Goal: Transaction & Acquisition: Obtain resource

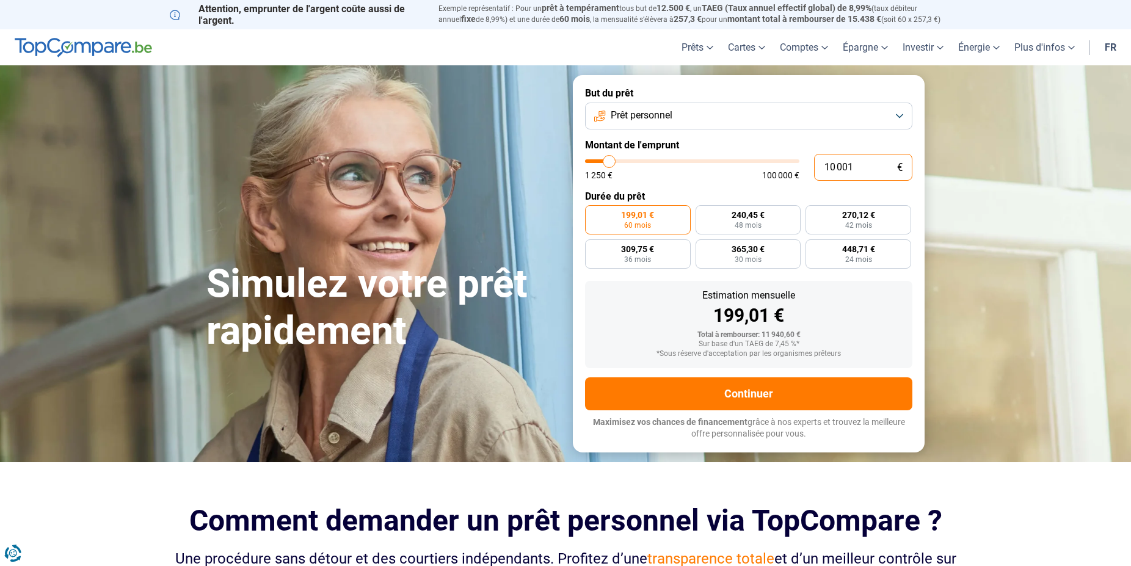
click at [877, 168] on input "10 001" at bounding box center [863, 167] width 98 height 27
drag, startPoint x: 877, startPoint y: 166, endPoint x: 794, endPoint y: 163, distance: 83.1
click at [814, 163] on input "10 001" at bounding box center [863, 167] width 98 height 27
type input "1"
type input "1250"
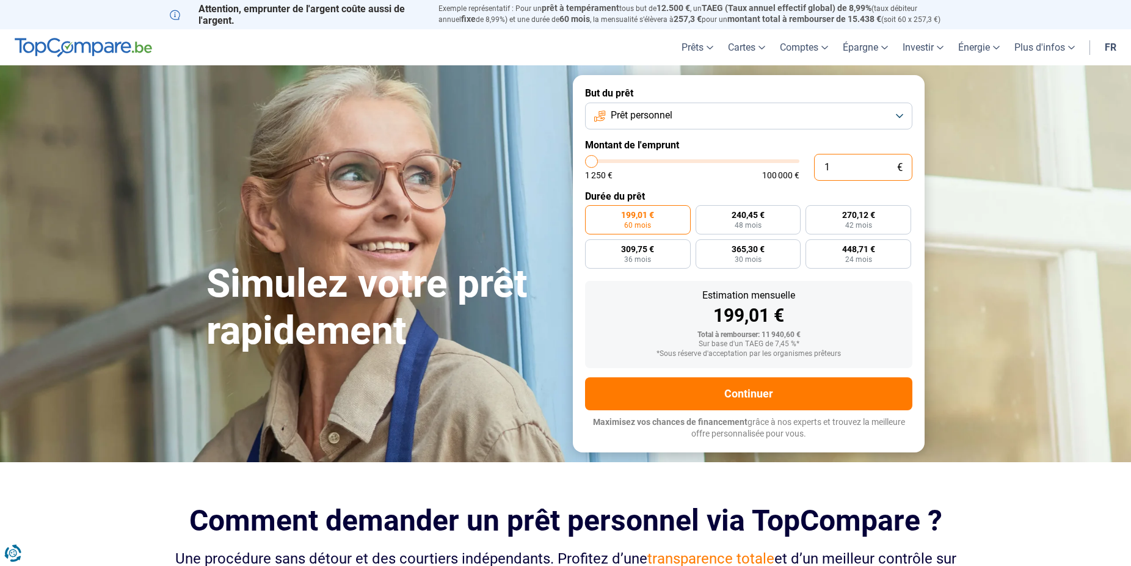
type input "10"
type input "1250"
type input "100"
type input "1250"
type input "1 000"
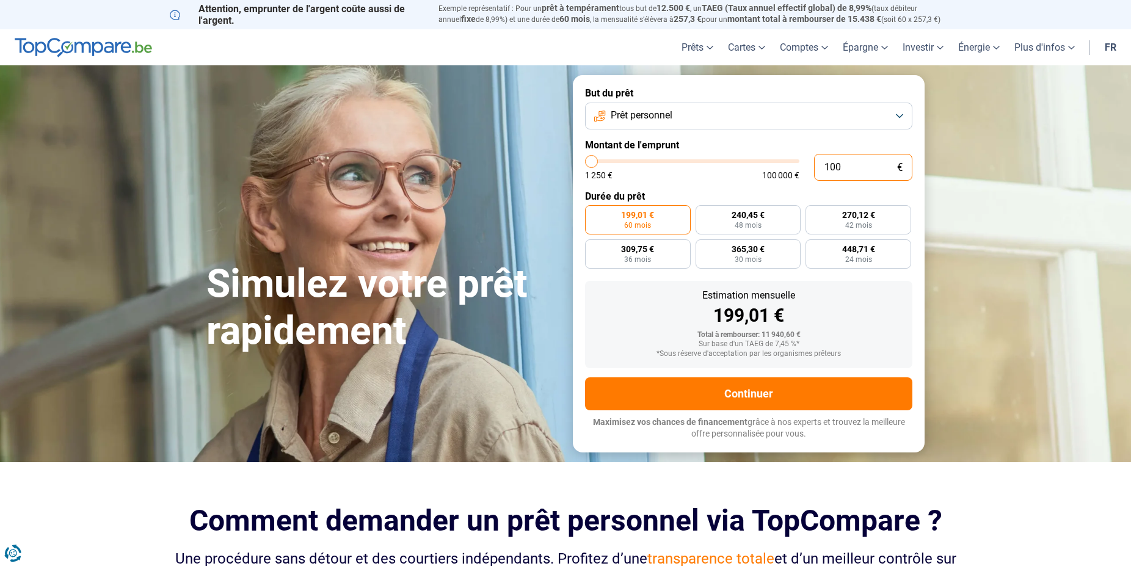
type input "1250"
type input "1 250"
type input "1250"
radio input "true"
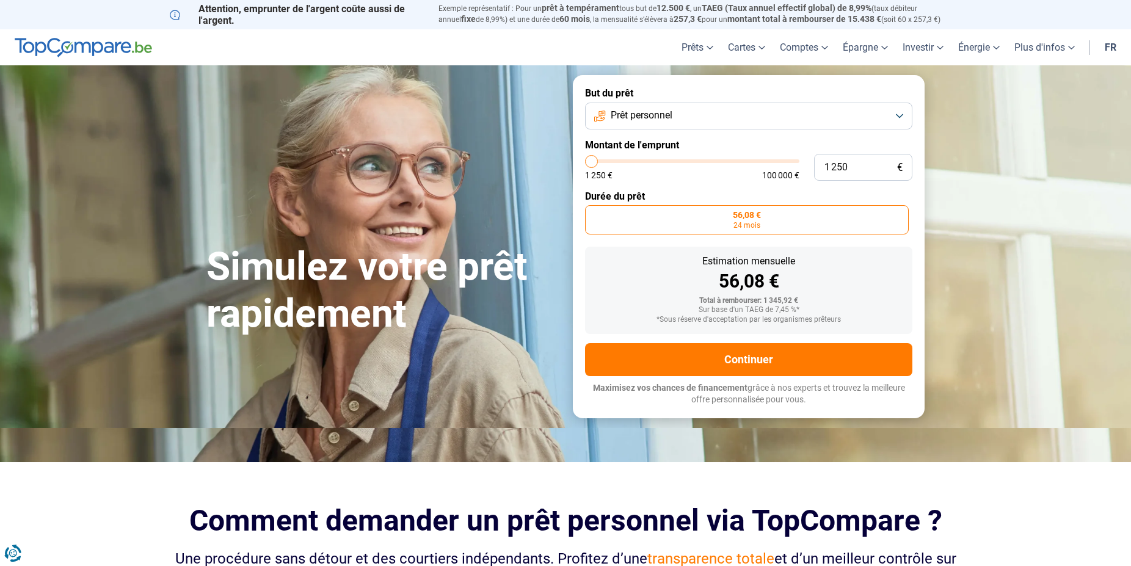
click at [698, 179] on div "1 250 € 100 000 €" at bounding box center [692, 175] width 214 height 9
click at [852, 164] on input "1 250" at bounding box center [863, 167] width 98 height 27
drag, startPoint x: 852, startPoint y: 164, endPoint x: 769, endPoint y: 164, distance: 83.0
click at [814, 164] on input "1 250" at bounding box center [863, 167] width 98 height 27
type input "2"
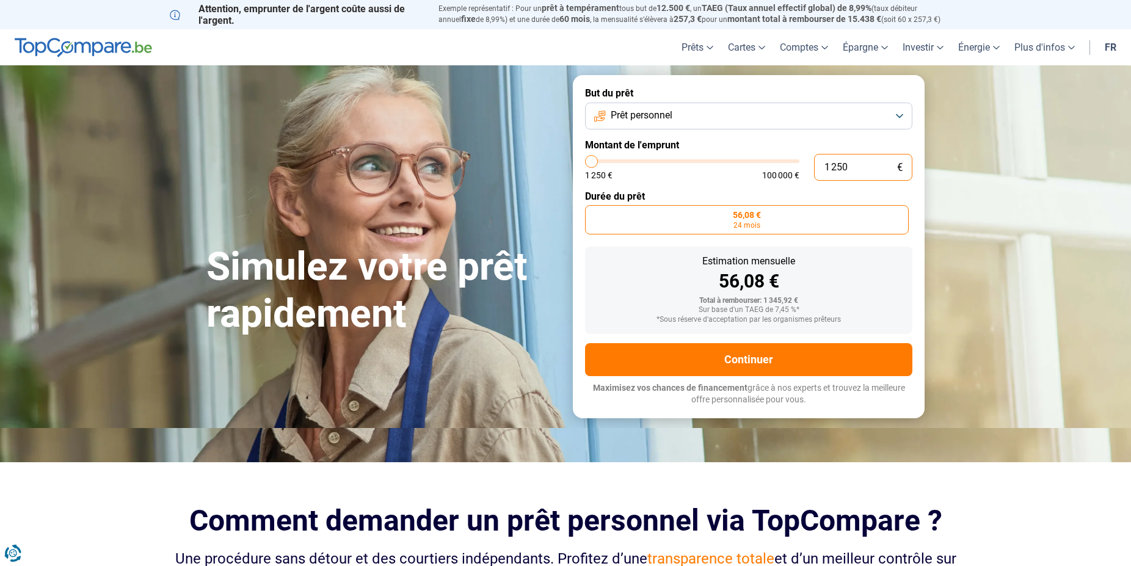
type input "1250"
type input "25"
type input "1250"
type input "250"
type input "1250"
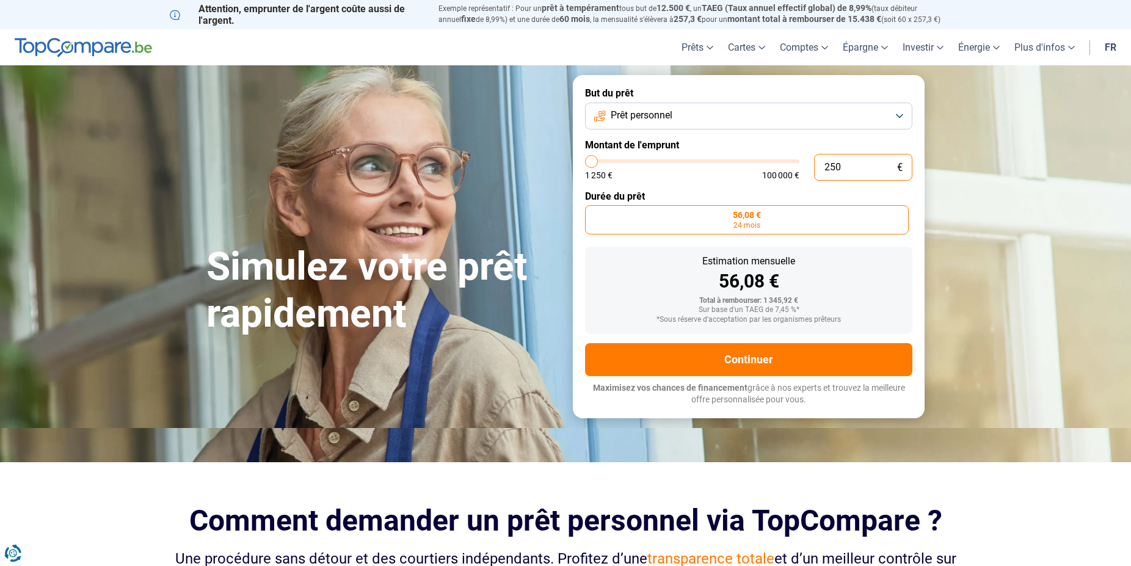
type input "2 500"
type input "2500"
drag, startPoint x: 864, startPoint y: 165, endPoint x: 803, endPoint y: 164, distance: 60.4
click at [814, 164] on input "2 500" at bounding box center [863, 167] width 98 height 27
type input "1"
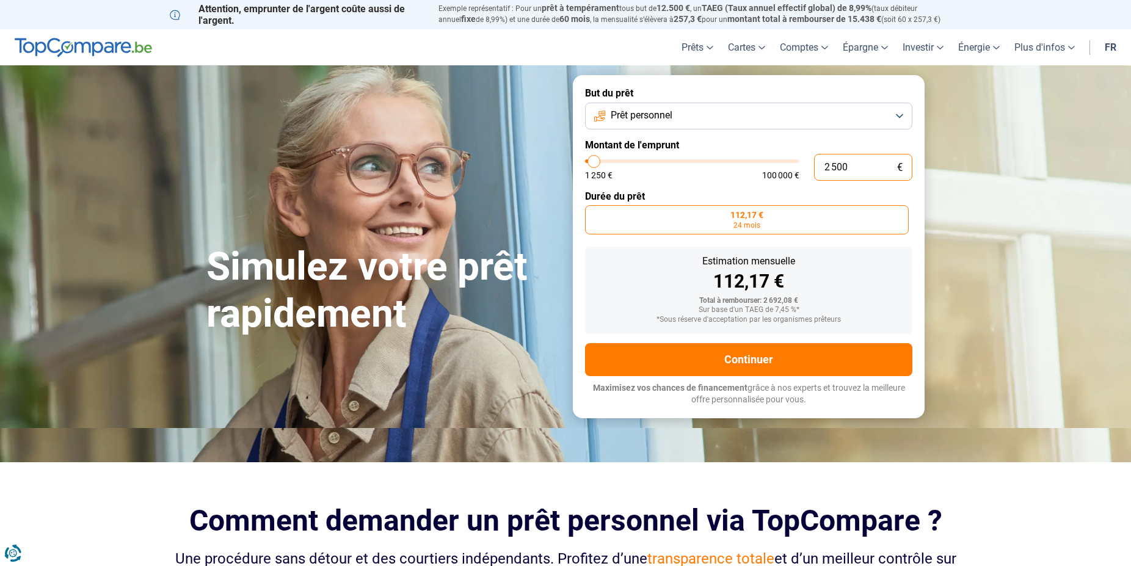
type input "1250"
type input "10"
type input "1250"
type input "100"
type input "1250"
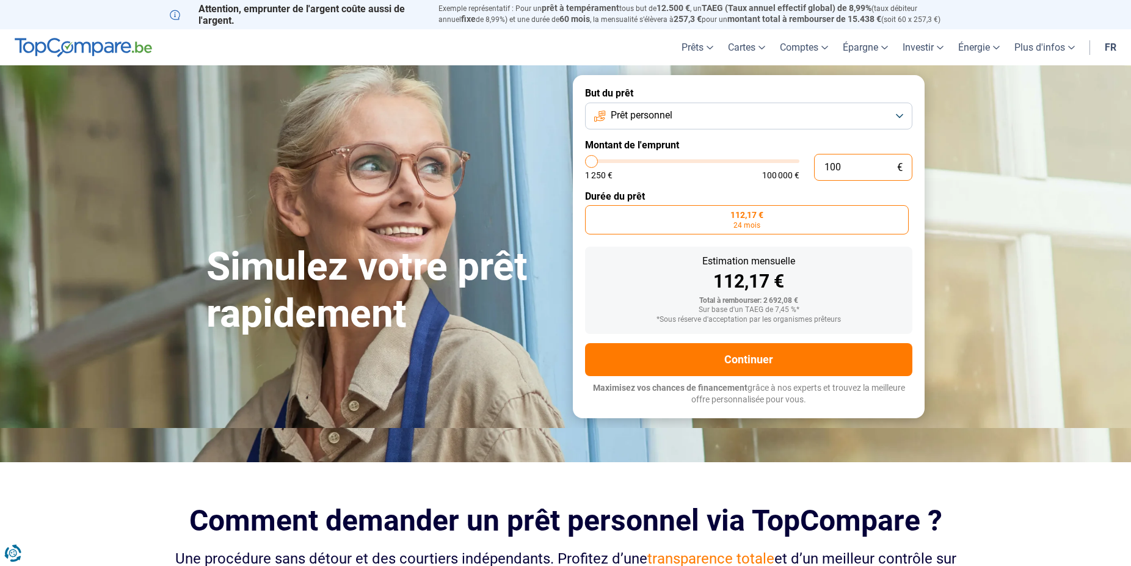
type input "1 000"
type input "1250"
type input "1 250"
type input "1250"
click at [778, 146] on label "Montant de l'emprunt" at bounding box center [748, 145] width 327 height 12
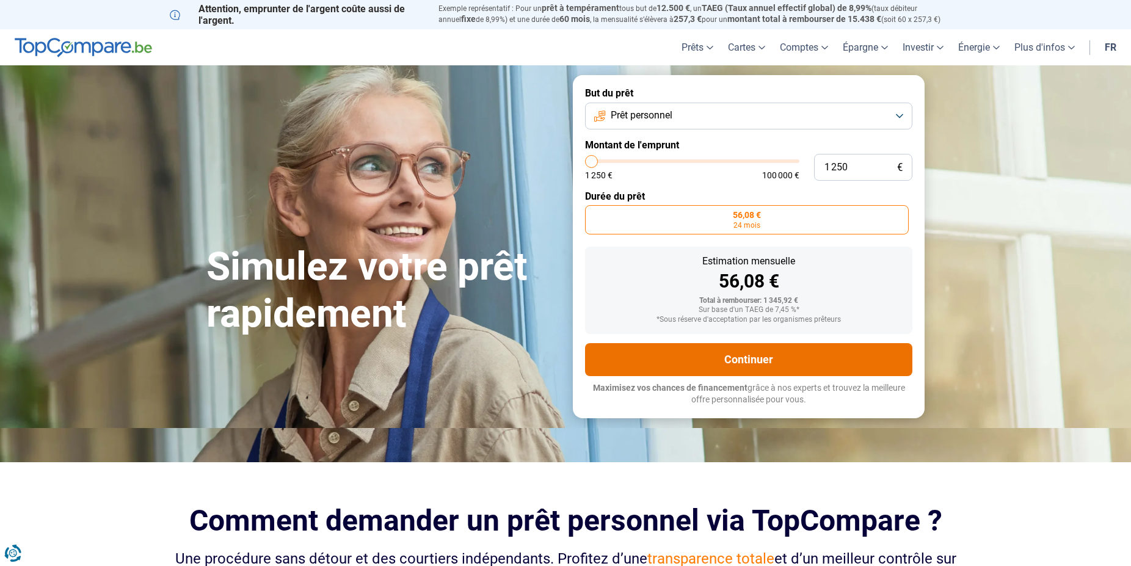
click at [759, 358] on button "Continuer" at bounding box center [748, 359] width 327 height 33
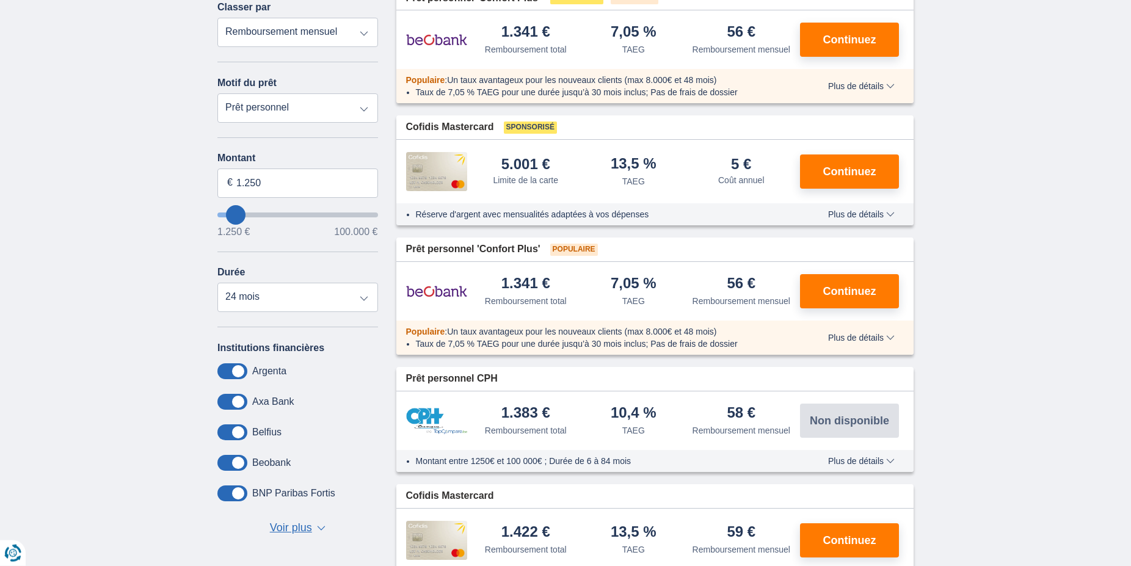
scroll to position [249, 0]
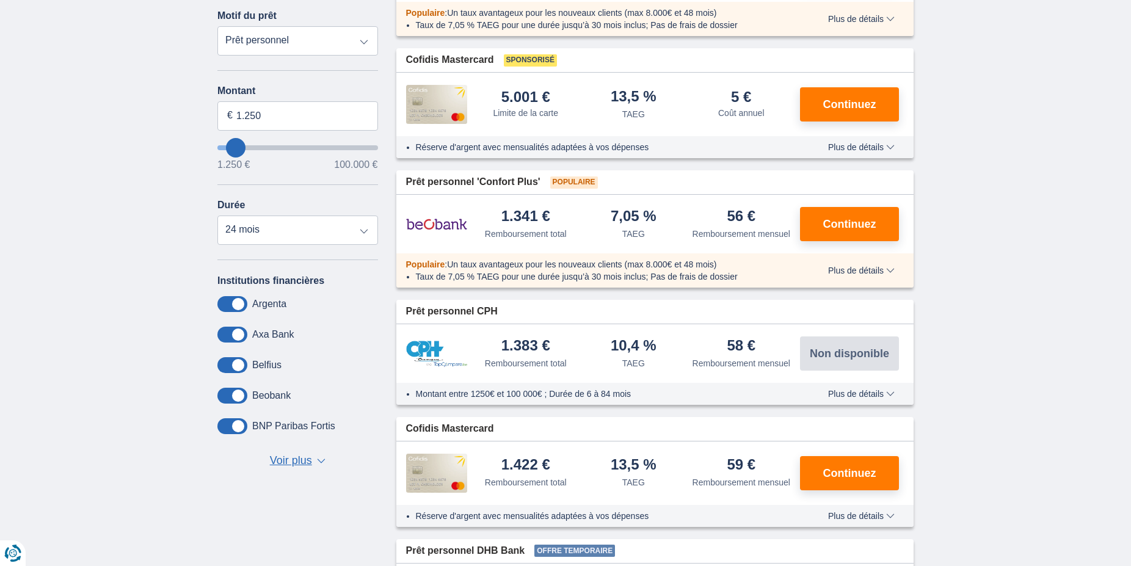
click at [228, 300] on span at bounding box center [232, 304] width 30 height 16
click at [0, 0] on input "checkbox" at bounding box center [0, 0] width 0 height 0
click at [232, 332] on span at bounding box center [232, 335] width 30 height 16
click at [0, 0] on input "checkbox" at bounding box center [0, 0] width 0 height 0
click at [233, 393] on span at bounding box center [232, 396] width 30 height 16
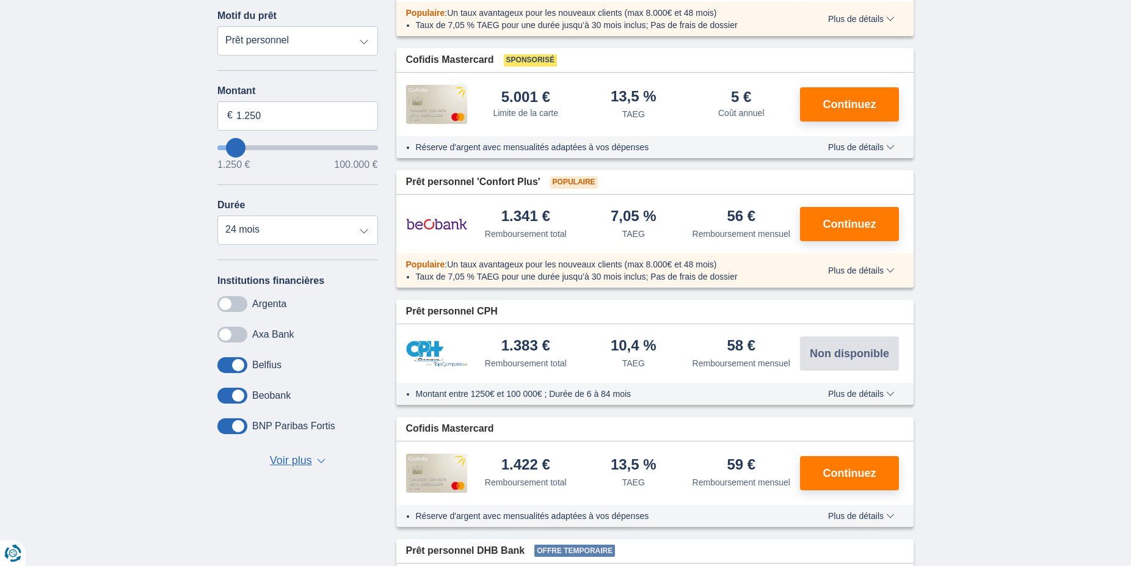
click at [0, 0] on input "checkbox" at bounding box center [0, 0] width 0 height 0
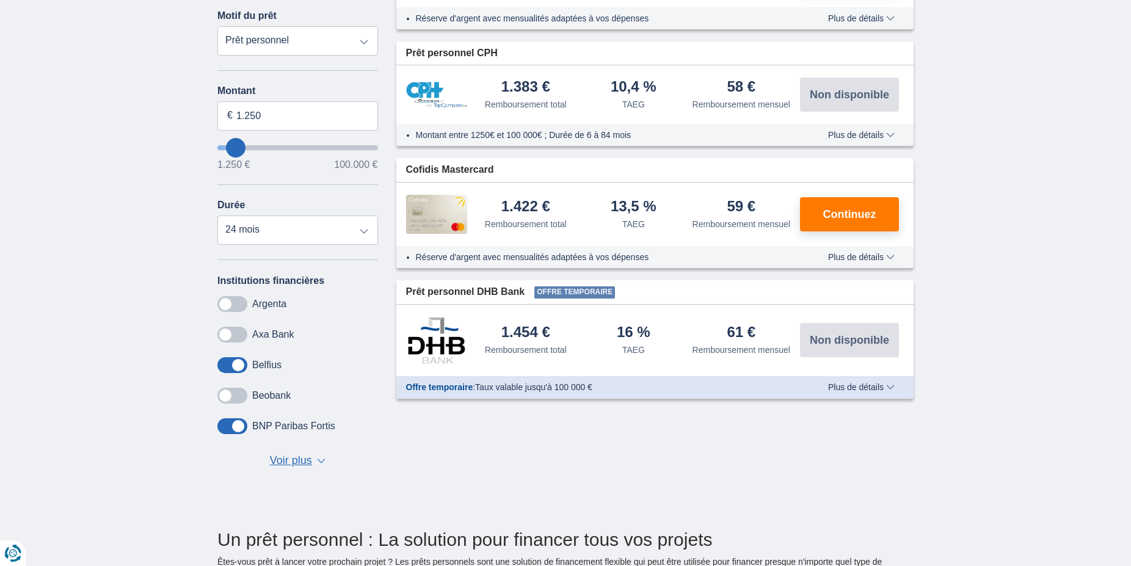
click at [230, 424] on span at bounding box center [232, 426] width 30 height 16
click at [0, 0] on input "checkbox" at bounding box center [0, 0] width 0 height 0
click at [241, 298] on span at bounding box center [232, 304] width 30 height 16
click at [0, 0] on input "checkbox" at bounding box center [0, 0] width 0 height 0
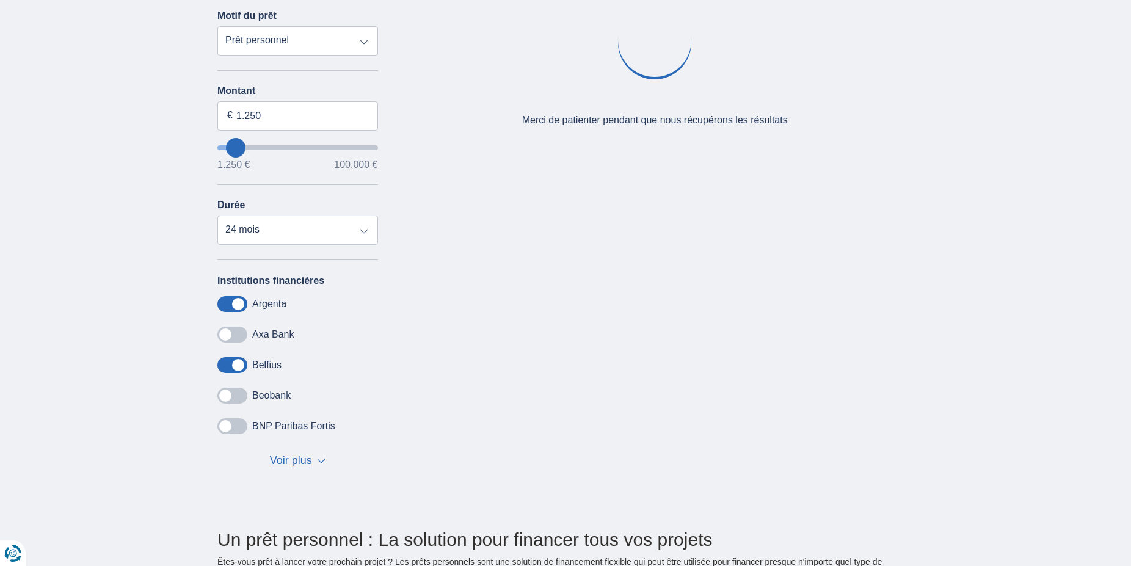
click at [232, 333] on span at bounding box center [232, 335] width 30 height 16
click at [0, 0] on input "checkbox" at bounding box center [0, 0] width 0 height 0
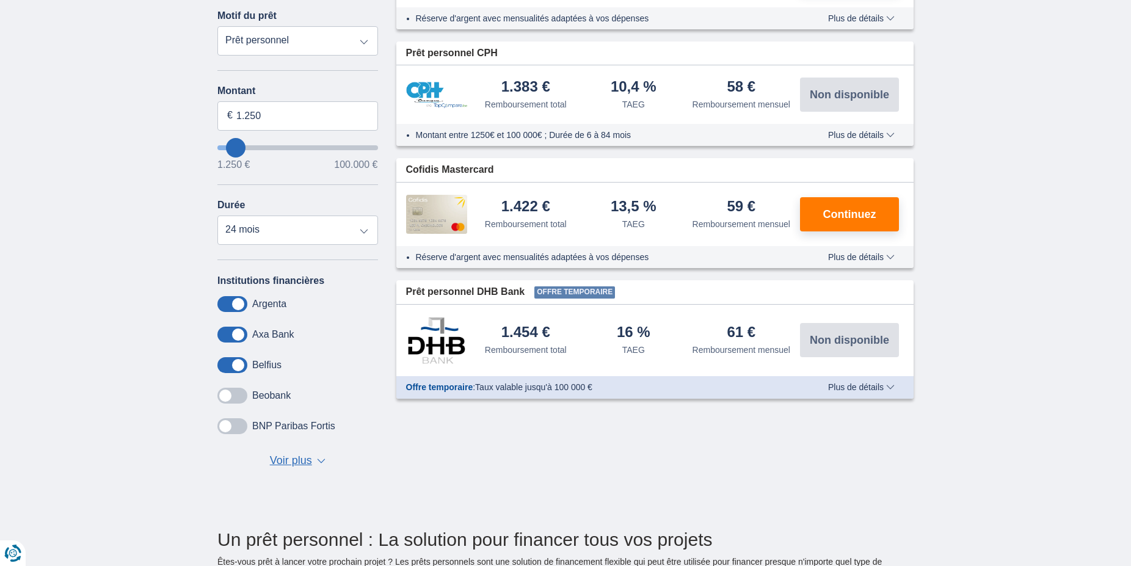
click at [230, 391] on span at bounding box center [232, 396] width 30 height 16
click at [0, 0] on input "checkbox" at bounding box center [0, 0] width 0 height 0
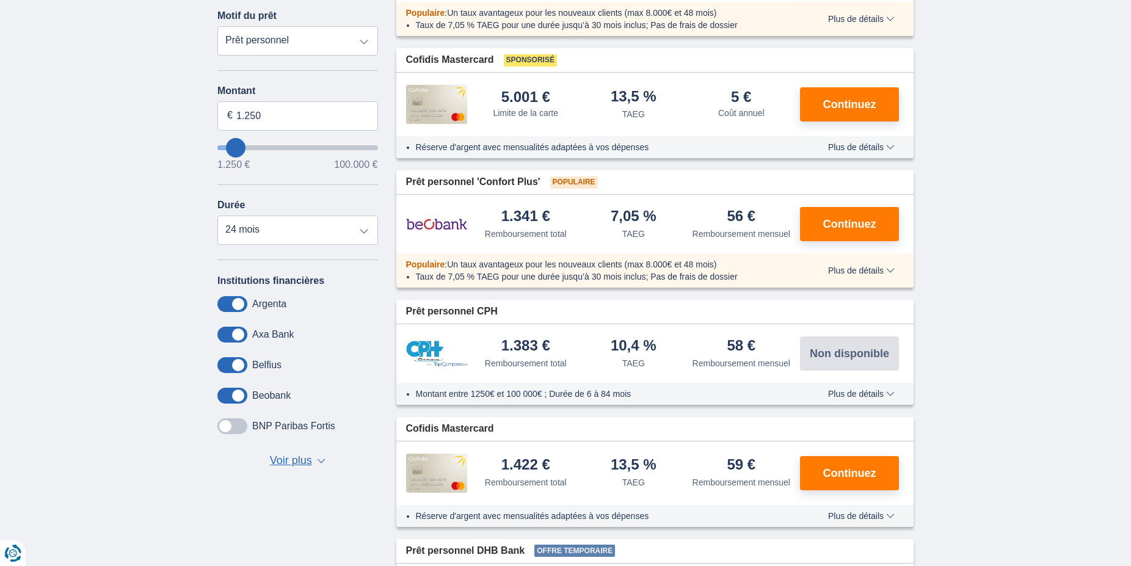
click at [237, 419] on span at bounding box center [232, 426] width 30 height 16
click at [0, 0] on input "checkbox" at bounding box center [0, 0] width 0 height 0
click at [291, 461] on span "Voir plus" at bounding box center [291, 461] width 42 height 16
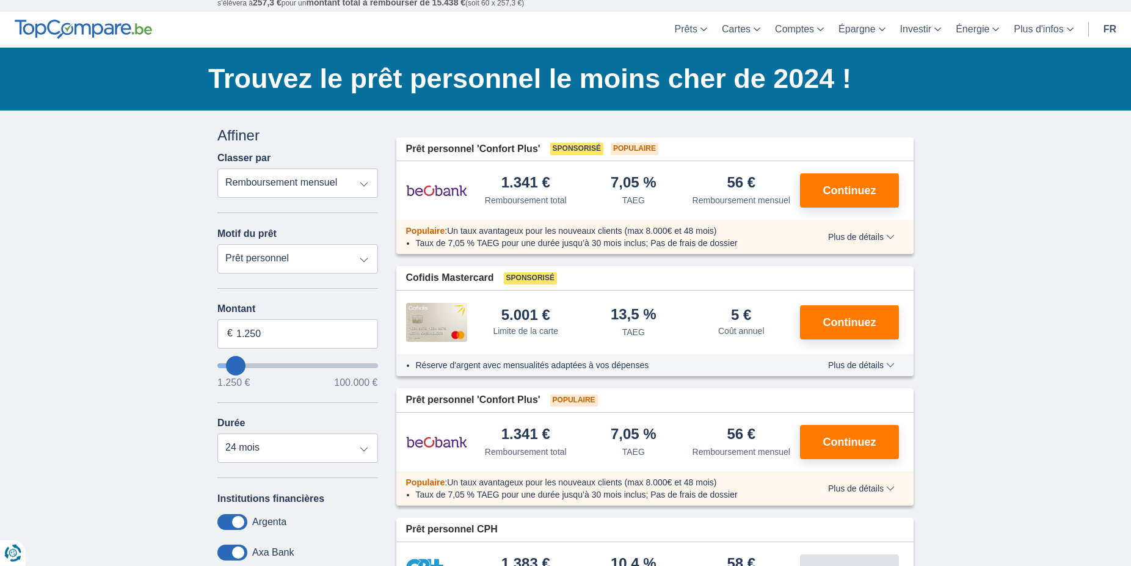
scroll to position [0, 0]
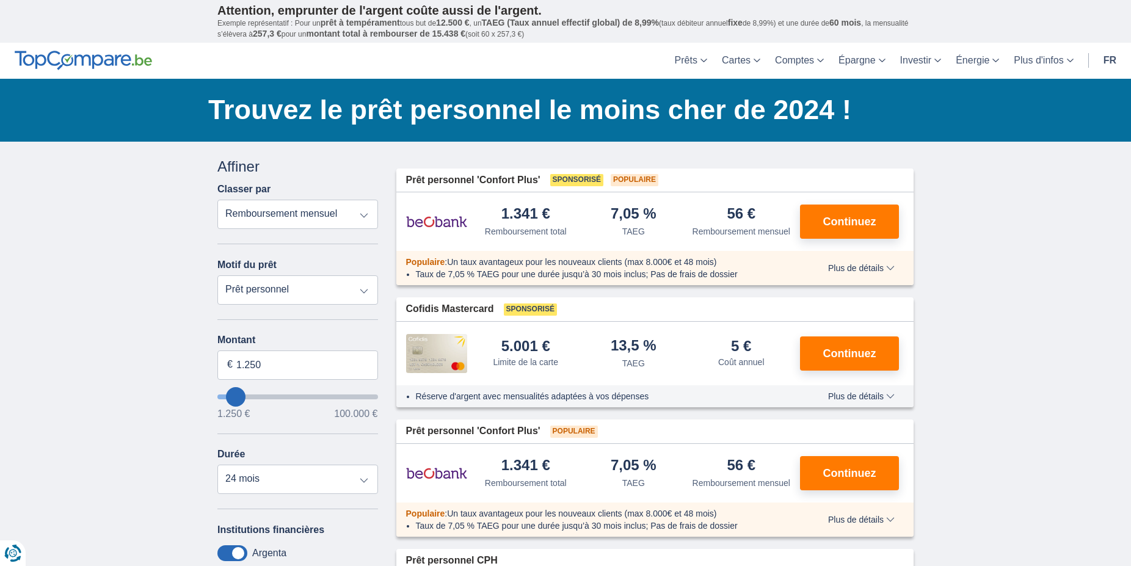
click at [217, 200] on select "Remboursement total TAEG Remboursement mensuel" at bounding box center [297, 214] width 161 height 29
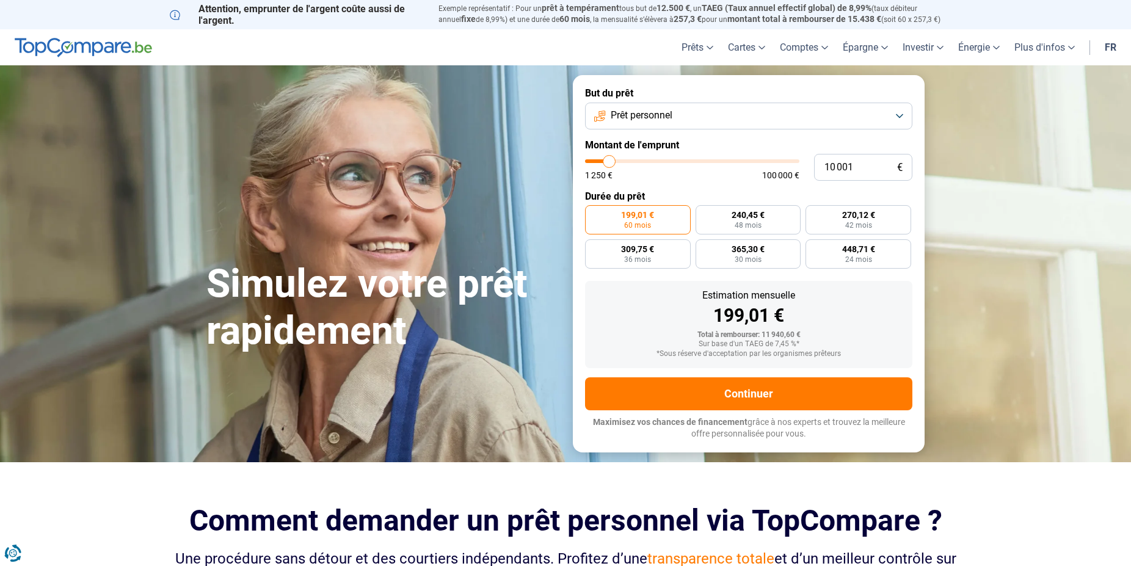
click at [641, 222] on span "60 mois" at bounding box center [637, 225] width 27 height 7
click at [593, 213] on input "199,01 € 60 mois" at bounding box center [589, 209] width 8 height 8
drag, startPoint x: 871, startPoint y: 164, endPoint x: 773, endPoint y: 161, distance: 97.7
click at [814, 161] on input "10 001" at bounding box center [863, 167] width 98 height 27
type input "1"
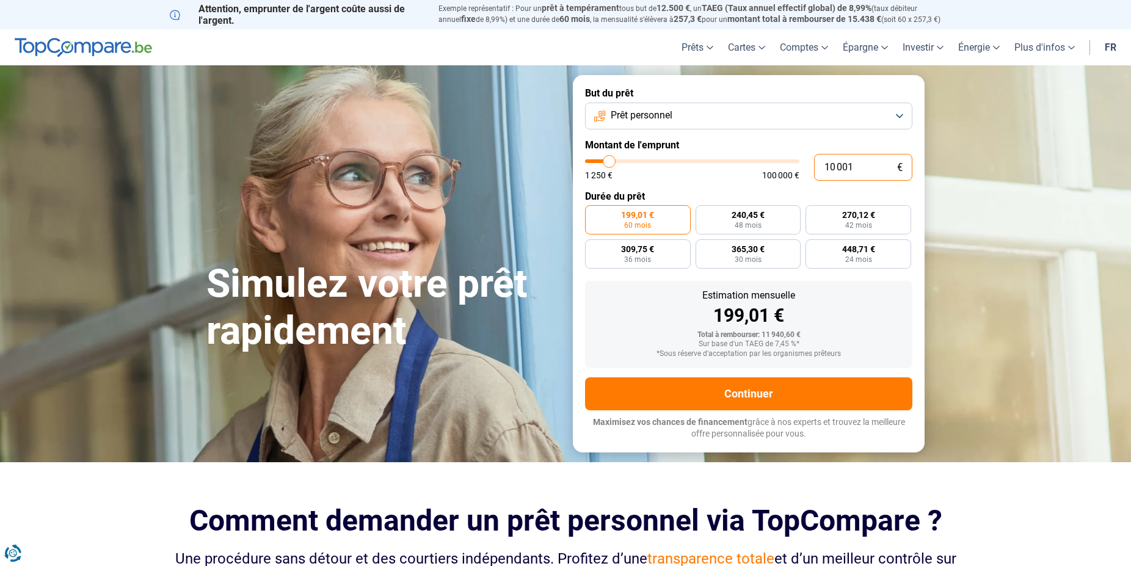
type input "1250"
type input "10"
type input "1250"
type input "100"
type input "1250"
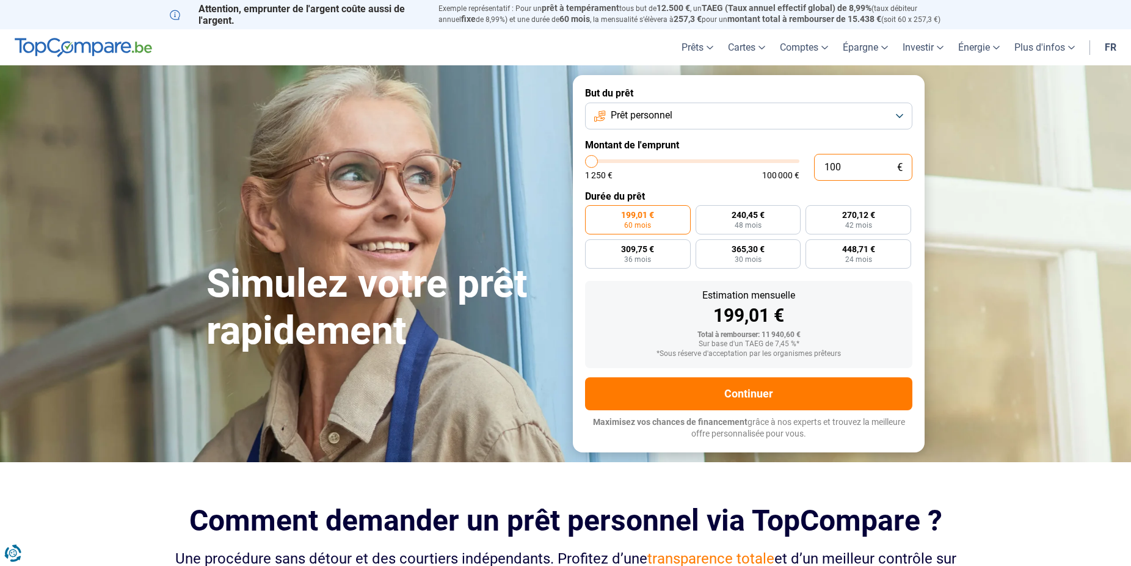
type input "1 000"
type input "1250"
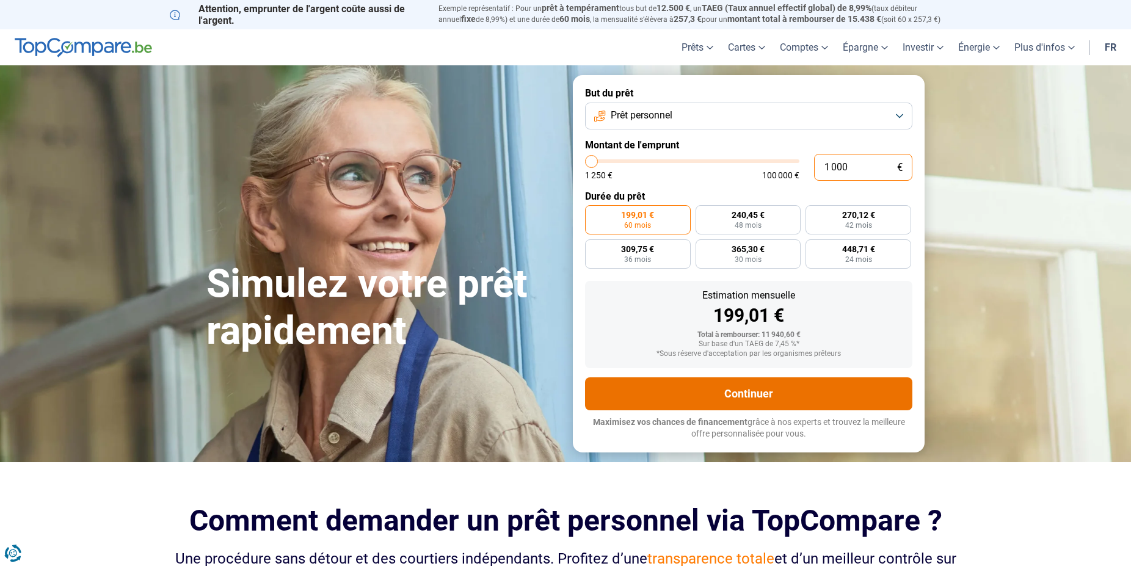
type input "1 250"
type input "1250"
radio input "true"
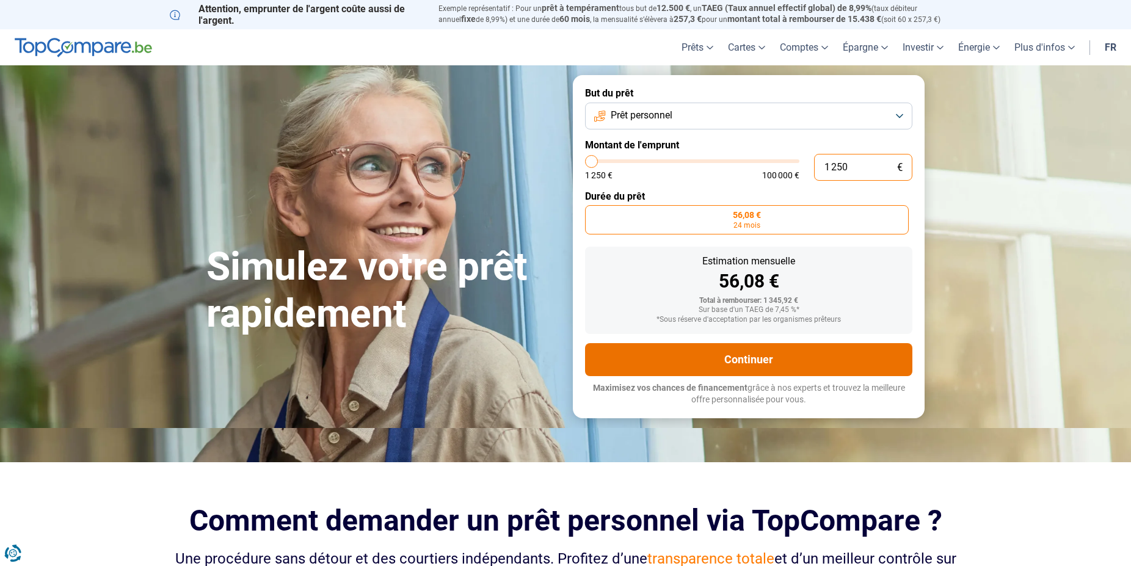
type input "1 250"
click at [752, 399] on p "Maximisez vos chances de financement grâce à nos experts et trouvez la meilleur…" at bounding box center [748, 394] width 327 height 24
click at [762, 366] on button "Continuer" at bounding box center [748, 359] width 327 height 33
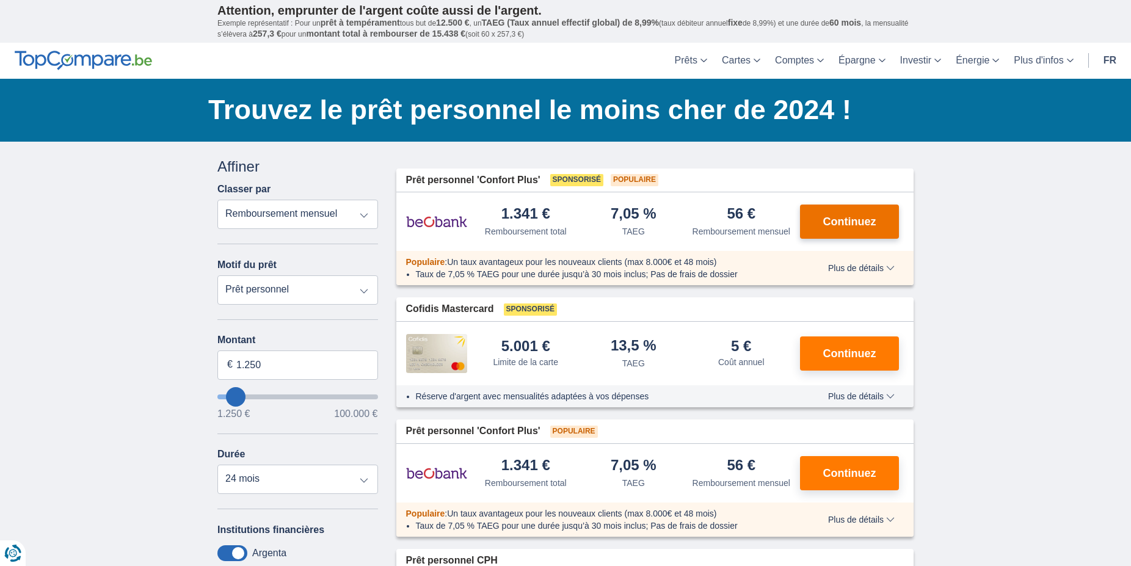
click at [851, 219] on span "Continuez" at bounding box center [849, 221] width 53 height 11
